Goal: Task Accomplishment & Management: Manage account settings

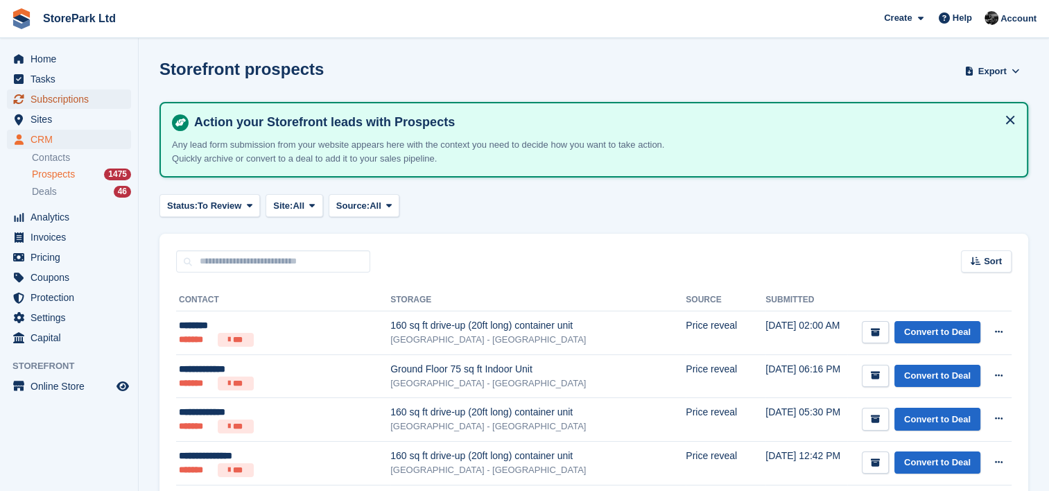
click at [55, 99] on span "Subscriptions" at bounding box center [71, 98] width 83 height 19
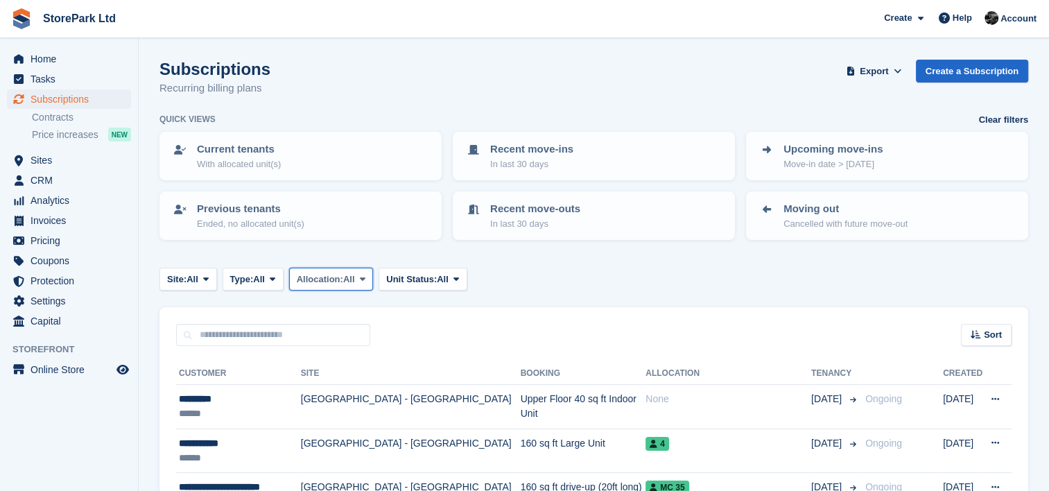
click at [352, 283] on span "All" at bounding box center [349, 279] width 12 height 14
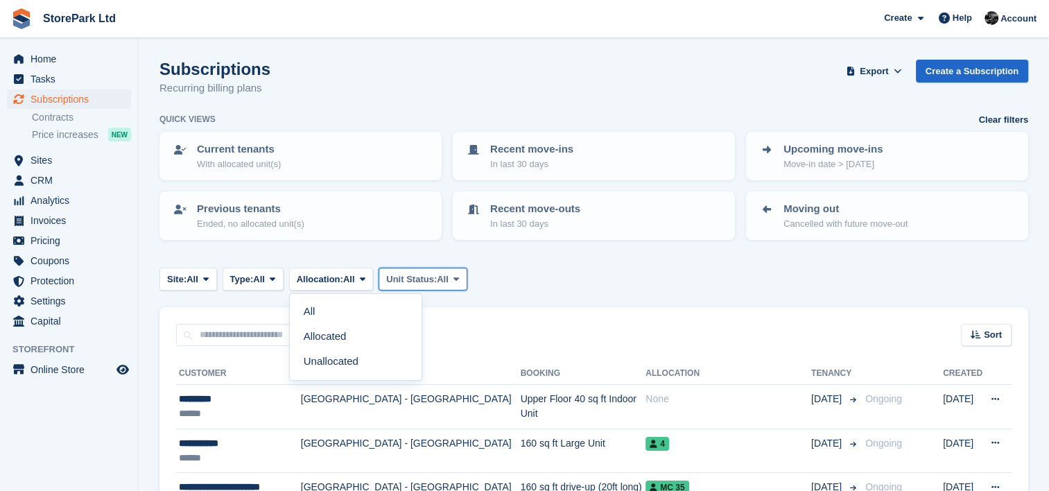
click at [419, 274] on span "Unit Status:" at bounding box center [411, 279] width 51 height 14
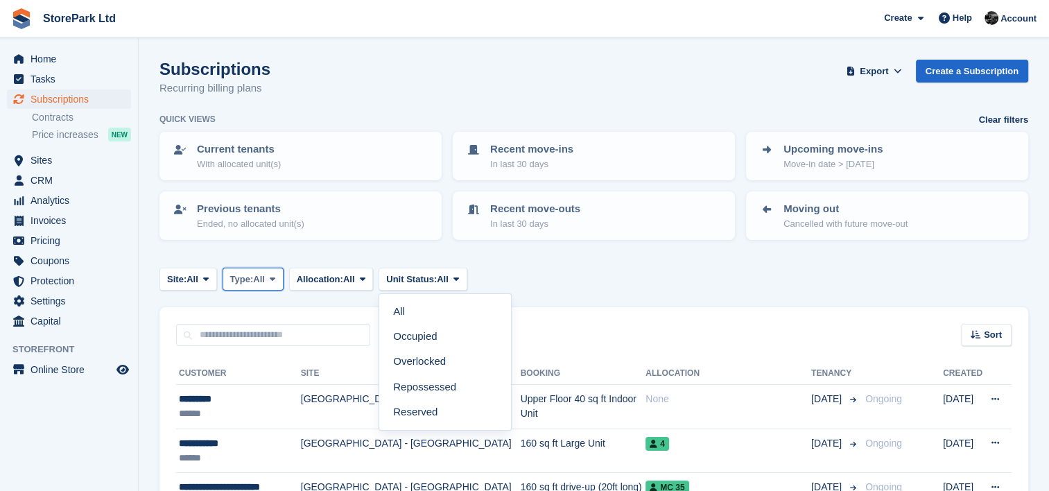
click at [247, 274] on span "Type:" at bounding box center [242, 279] width 24 height 14
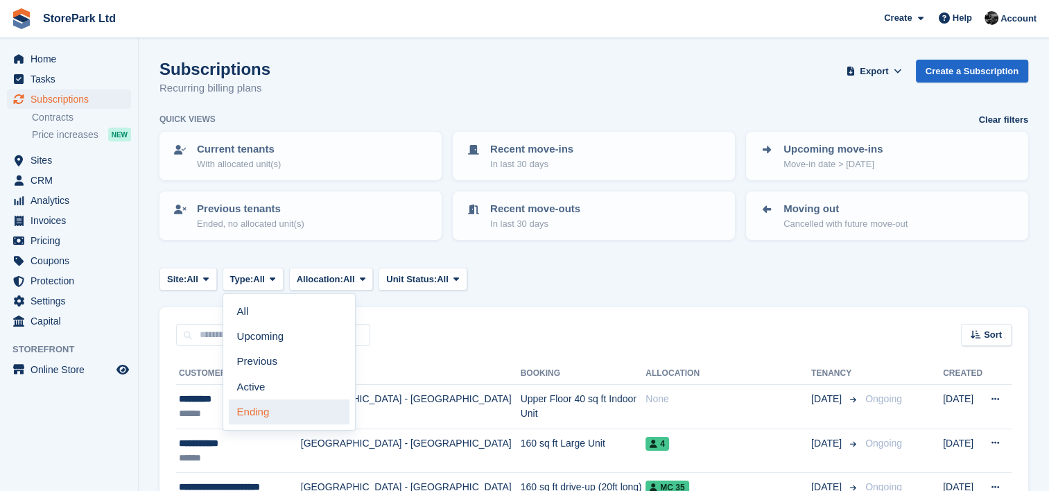
click at [288, 412] on link "Ending" at bounding box center [289, 411] width 121 height 25
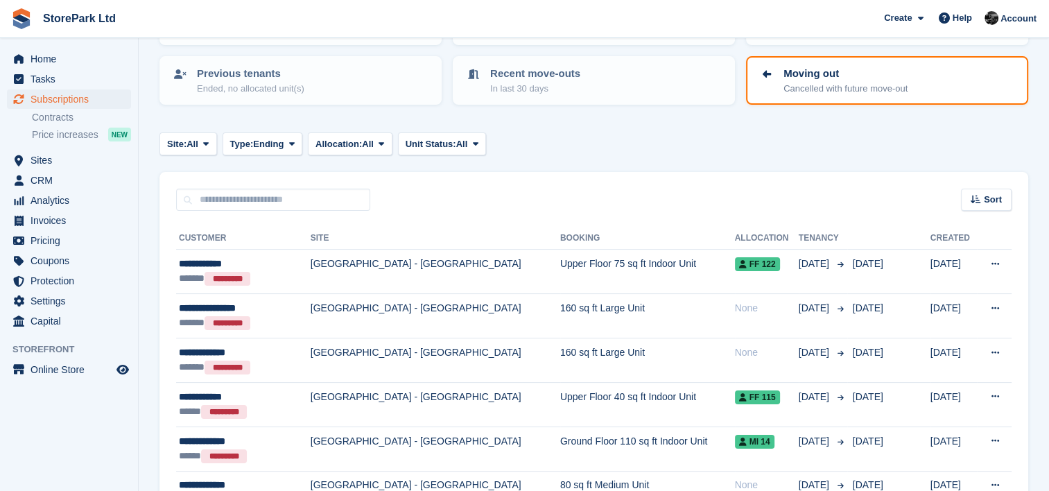
scroll to position [227, 0]
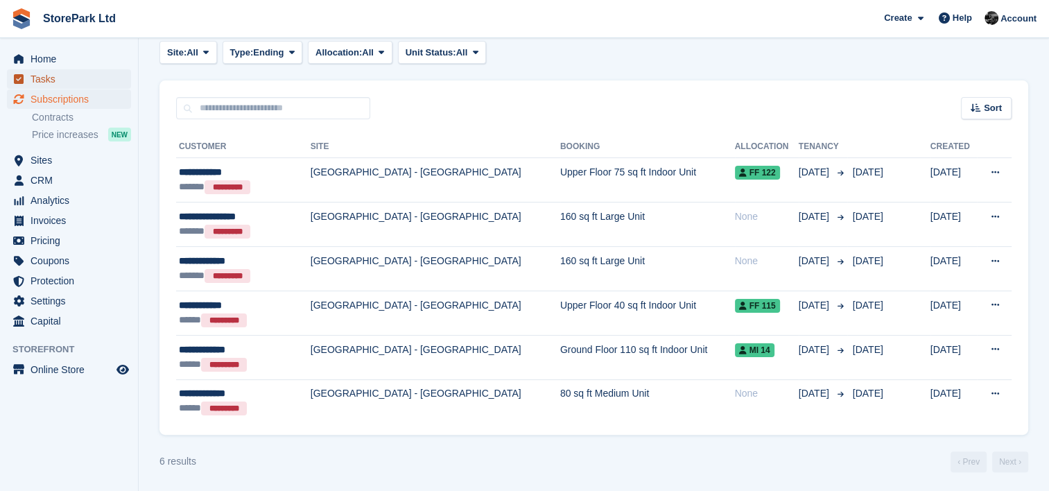
click at [82, 85] on span "Tasks" at bounding box center [71, 78] width 83 height 19
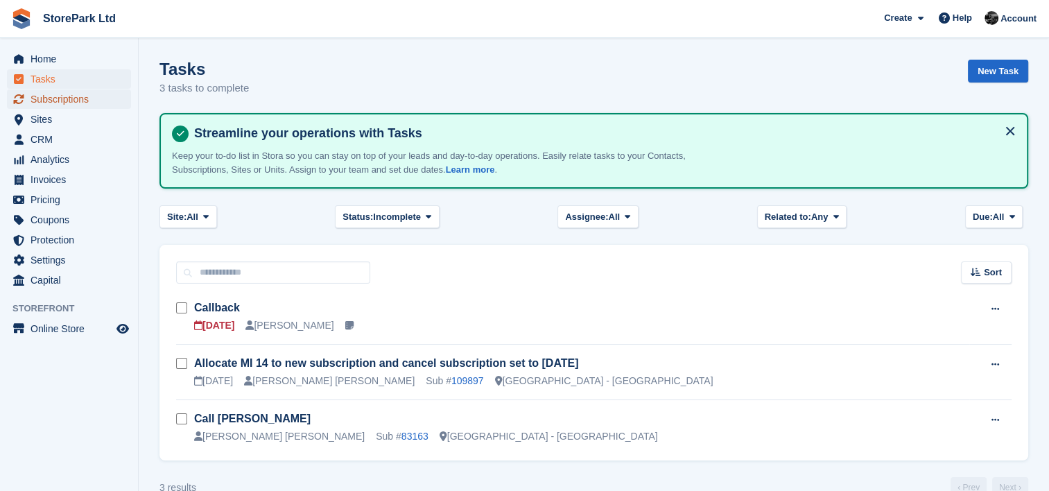
click at [82, 96] on span "Subscriptions" at bounding box center [71, 98] width 83 height 19
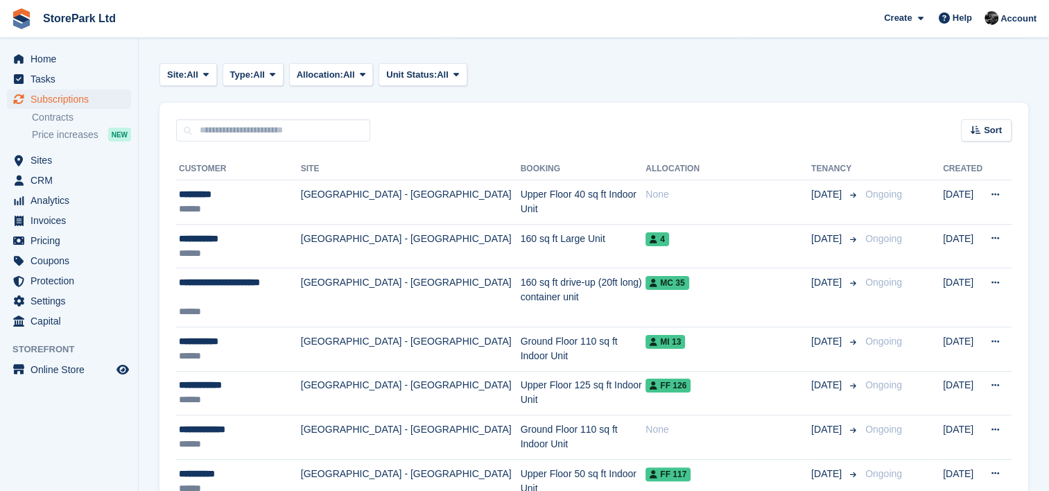
scroll to position [205, 0]
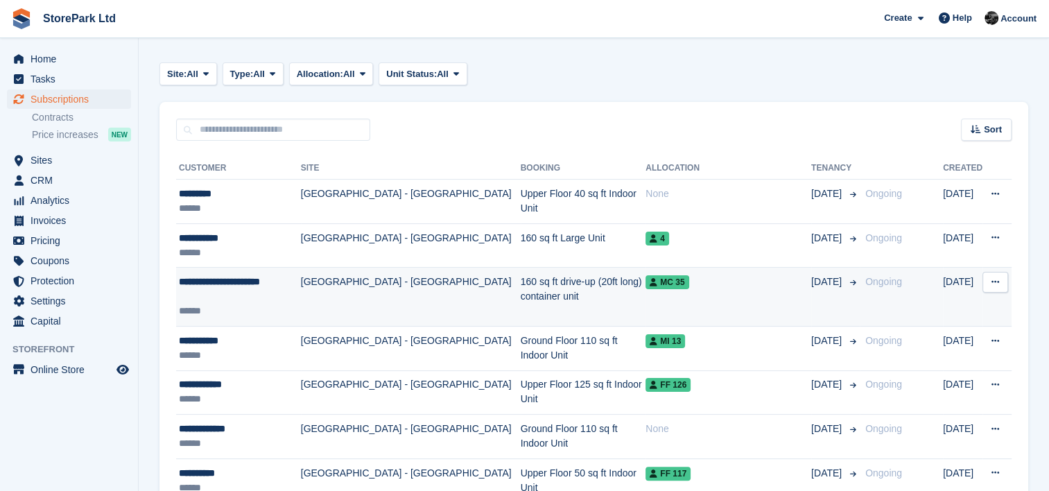
click at [760, 296] on td "MC 35" at bounding box center [728, 297] width 166 height 59
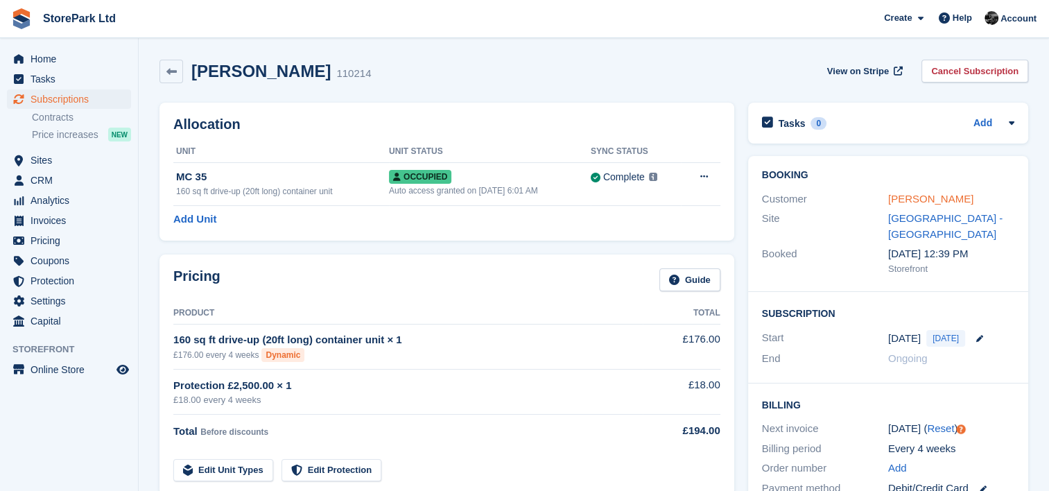
click at [923, 204] on link "[PERSON_NAME]" at bounding box center [930, 199] width 85 height 12
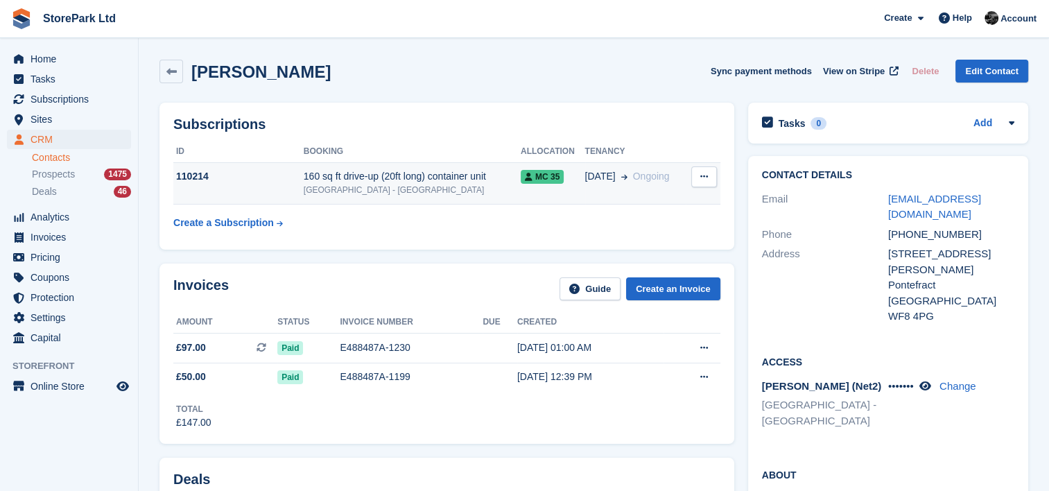
click at [469, 185] on div "[GEOGRAPHIC_DATA] - [GEOGRAPHIC_DATA]" at bounding box center [412, 190] width 217 height 12
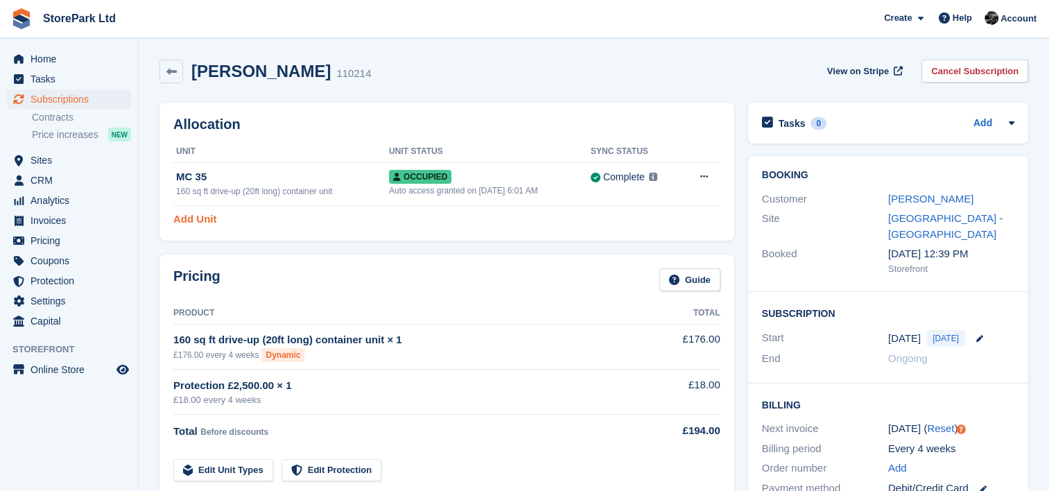
click at [198, 215] on link "Add Unit" at bounding box center [194, 219] width 43 height 16
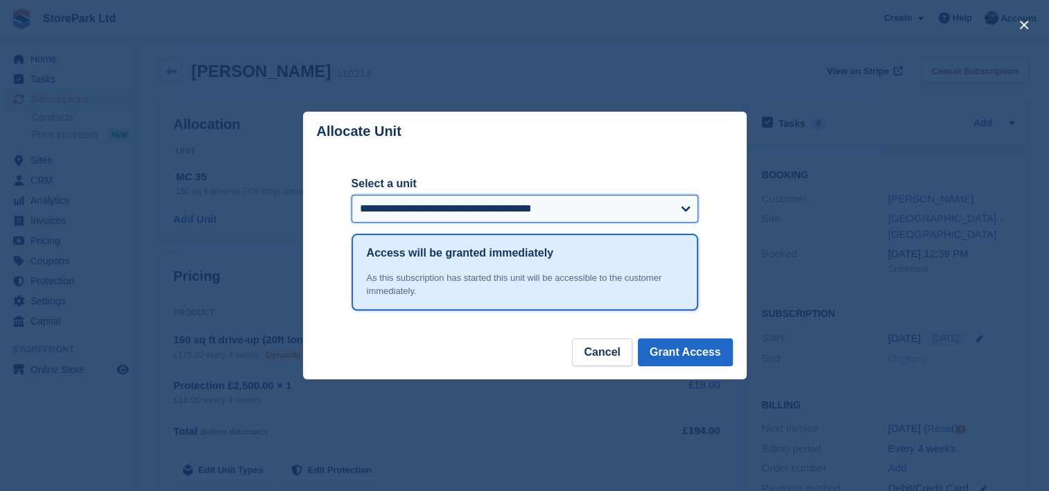
click at [480, 217] on select "**********" at bounding box center [524, 209] width 347 height 28
select select "*****"
click at [351, 195] on select "**********" at bounding box center [524, 209] width 347 height 28
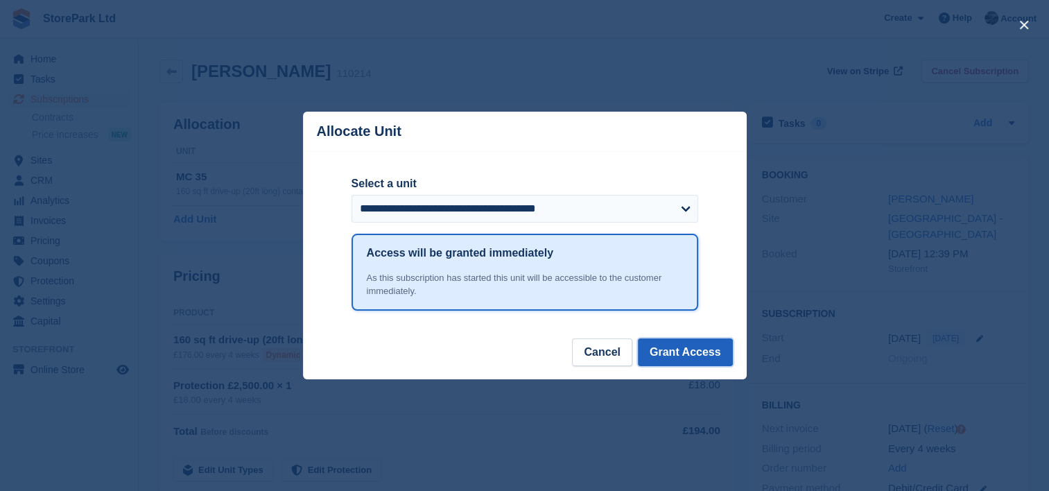
click at [672, 365] on button "Grant Access" at bounding box center [685, 352] width 95 height 28
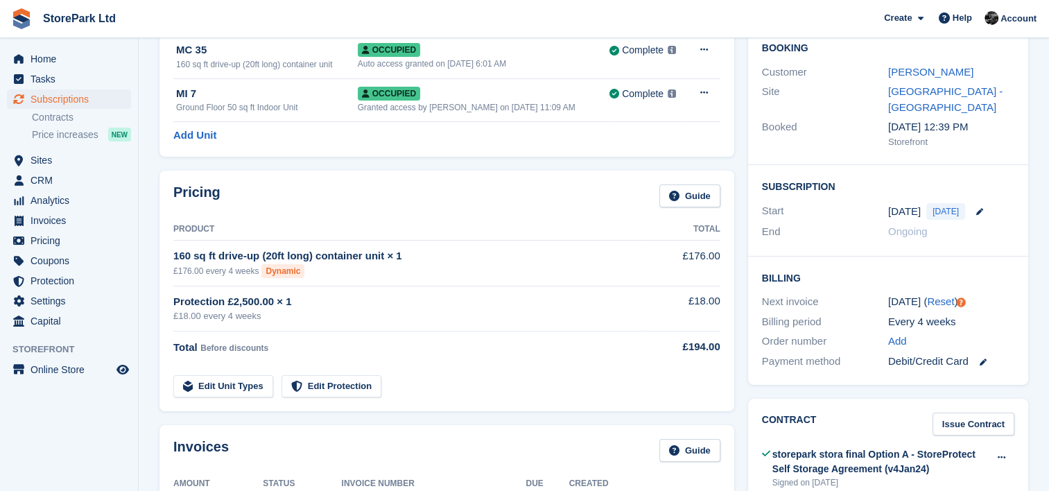
scroll to position [132, 0]
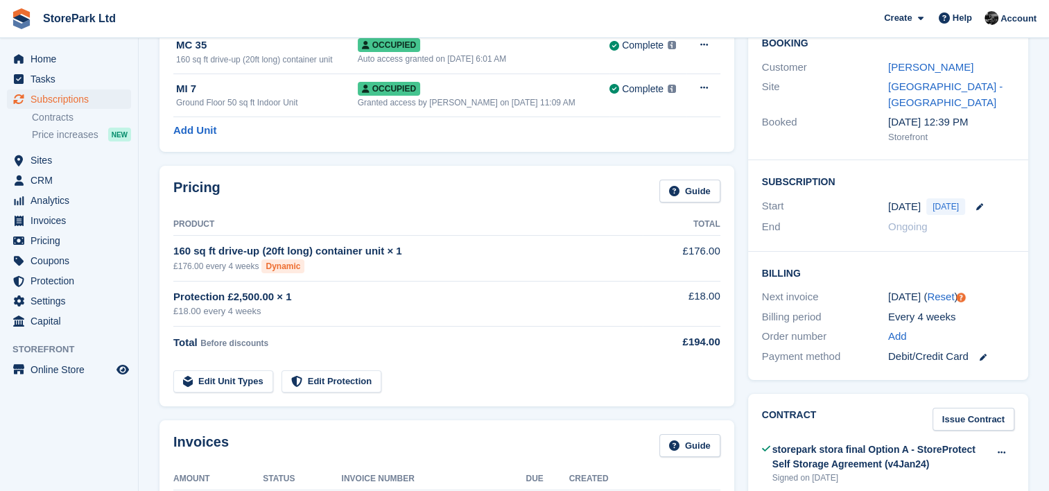
drag, startPoint x: 458, startPoint y: 377, endPoint x: 457, endPoint y: 392, distance: 15.3
click at [457, 392] on div "Pricing Guide Product Total 160 sq ft drive-up (20ft long) container unit × 1 £…" at bounding box center [446, 286] width 575 height 241
